Goal: Check status: Check status

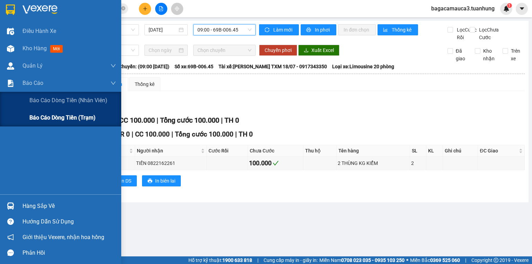
click at [41, 119] on span "Báo cáo dòng tiền (trạm)" at bounding box center [62, 117] width 66 height 9
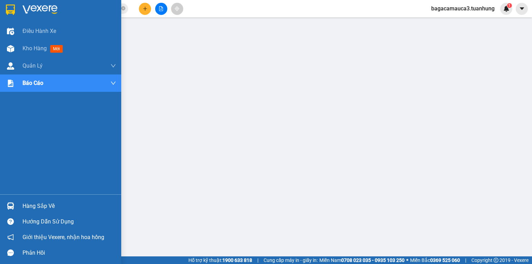
click at [52, 204] on div "Hàng sắp về" at bounding box center [70, 206] width 94 height 10
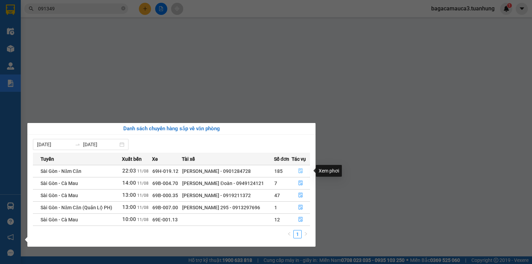
click at [302, 171] on icon "file-done" at bounding box center [300, 170] width 5 height 5
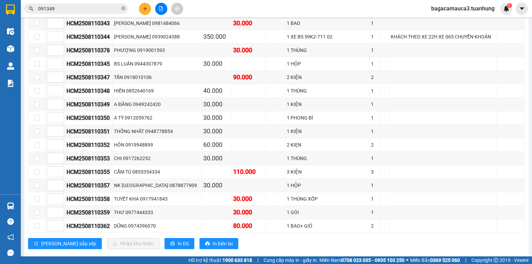
scroll to position [2523, 0]
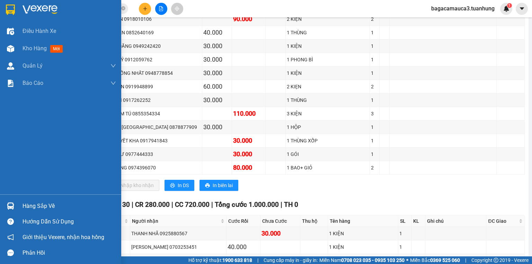
click at [28, 203] on div "Hàng sắp về" at bounding box center [70, 206] width 94 height 10
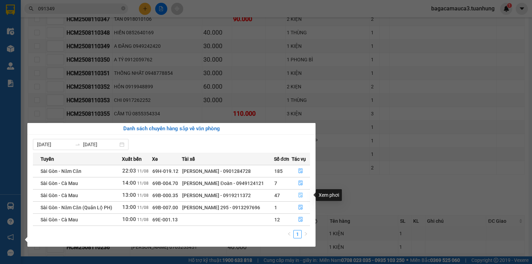
click at [301, 194] on icon "file-done" at bounding box center [300, 195] width 5 height 5
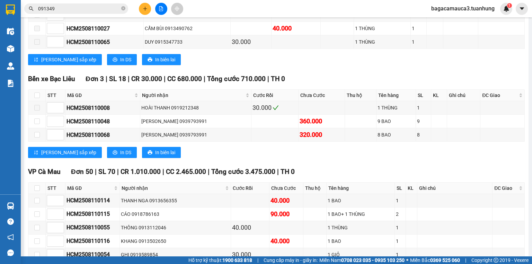
scroll to position [144, 0]
